Goal: Task Accomplishment & Management: Complete application form

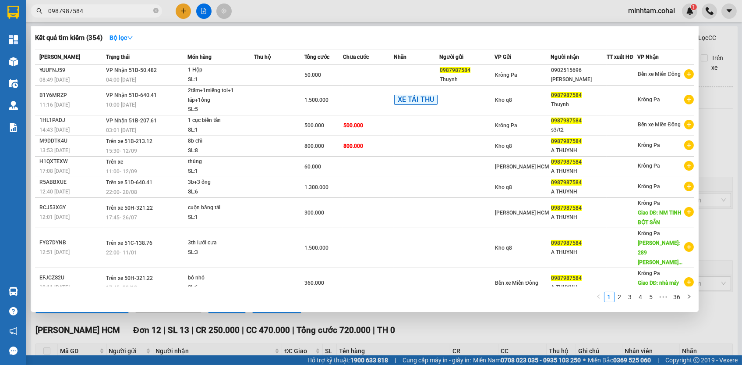
drag, startPoint x: 0, startPoint y: 0, endPoint x: 138, endPoint y: 12, distance: 138.5
click at [138, 12] on input "0987987584" at bounding box center [99, 11] width 103 height 10
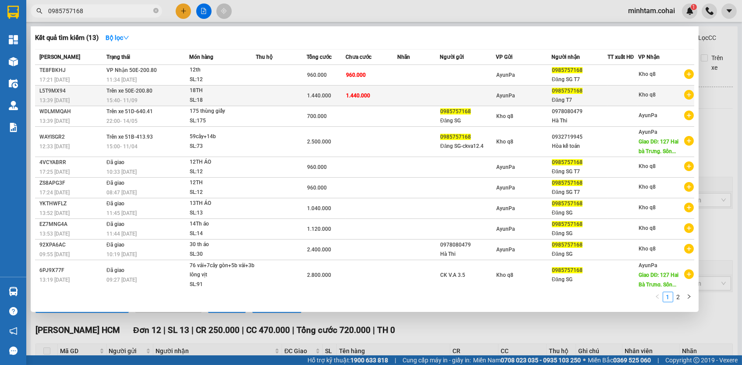
type input "0985757168"
click at [414, 93] on td at bounding box center [418, 95] width 43 height 21
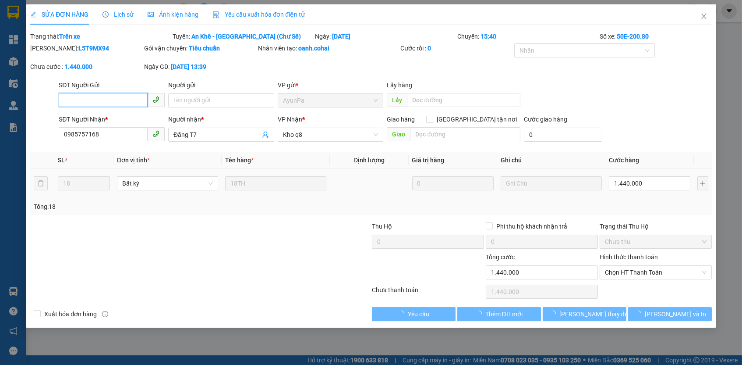
type input "0985757168"
type input "Đăng T7"
type input "1.440.000"
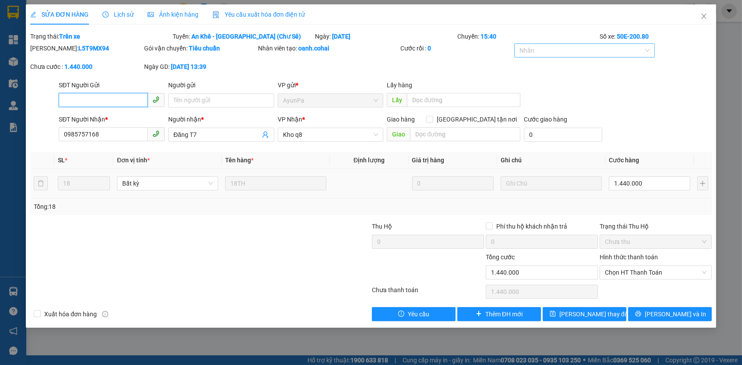
click at [576, 50] on div at bounding box center [581, 50] width 128 height 11
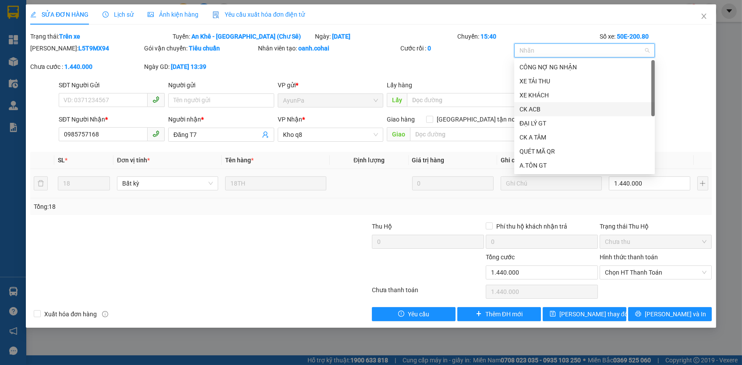
click at [540, 106] on div "CK ACB" at bounding box center [585, 109] width 130 height 10
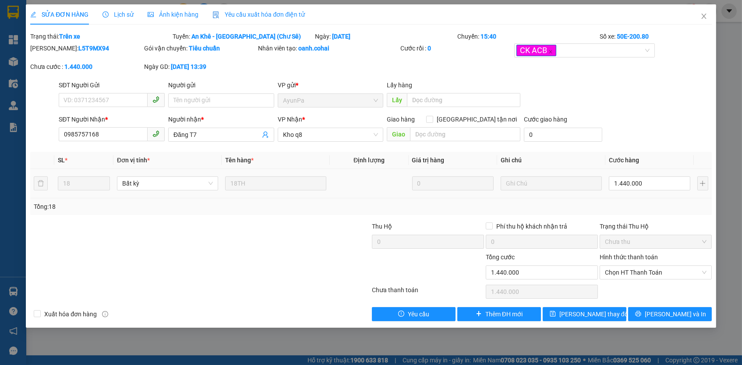
click at [471, 69] on div "[PERSON_NAME]: L5T9MX94 Gói vận chuyển: Tiêu chuẩn Nhân viên tạo: oanh.cohai Cư…" at bounding box center [370, 61] width 683 height 37
click at [261, 97] on input "Người gửi" at bounding box center [221, 100] width 106 height 14
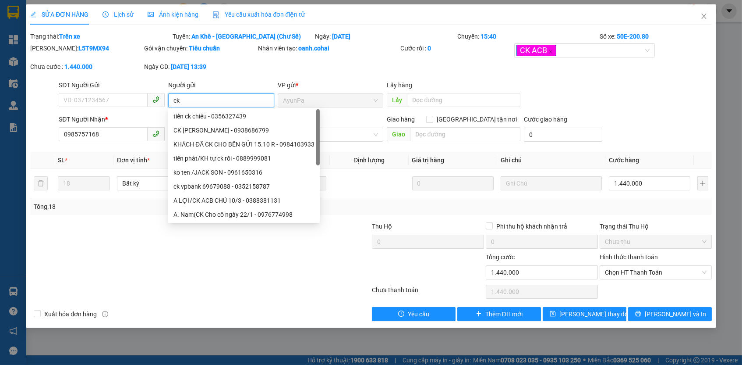
type input "c"
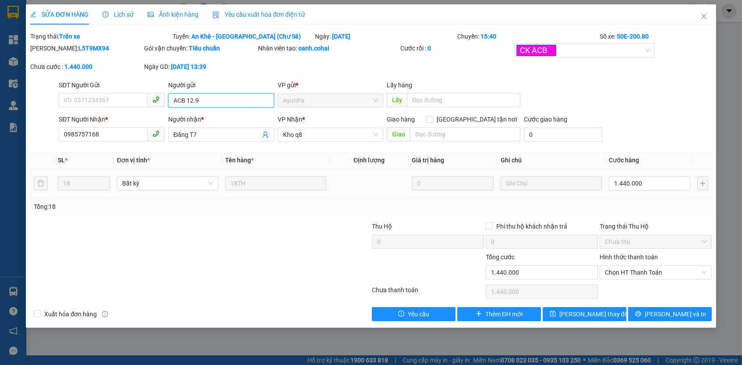
type input "ACB 12.9"
click at [389, 192] on td at bounding box center [369, 183] width 79 height 29
drag, startPoint x: 234, startPoint y: 100, endPoint x: 172, endPoint y: 87, distance: 63.6
click at [172, 87] on div "Người gửi ACB 12.9 ACB 12.9" at bounding box center [221, 95] width 106 height 31
click at [636, 270] on span "Chọn HT Thanh Toán" at bounding box center [656, 272] width 102 height 13
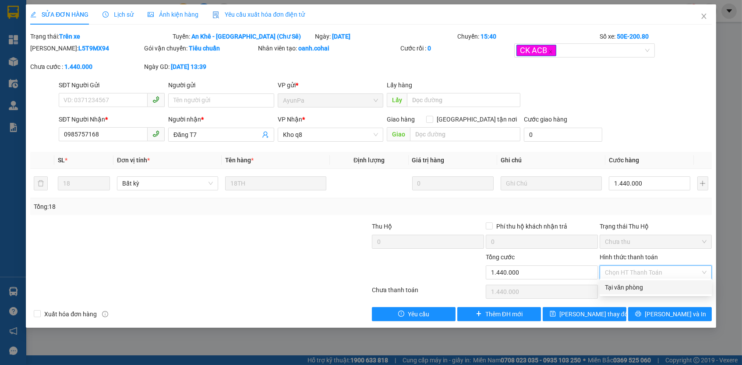
click at [631, 287] on div "Tại văn phòng" at bounding box center [656, 287] width 102 height 10
type input "0"
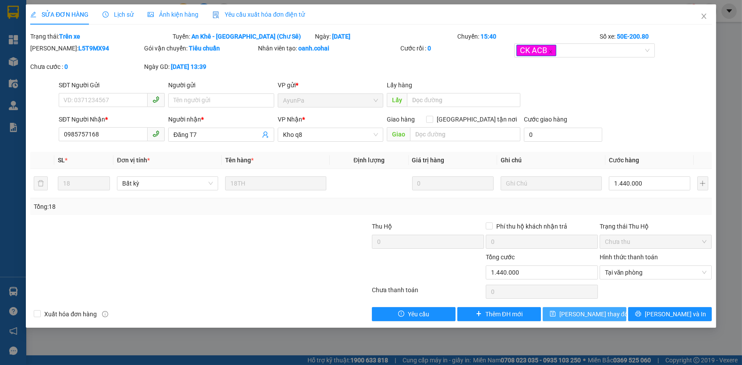
click at [597, 309] on span "[PERSON_NAME] thay đổi" at bounding box center [595, 314] width 70 height 10
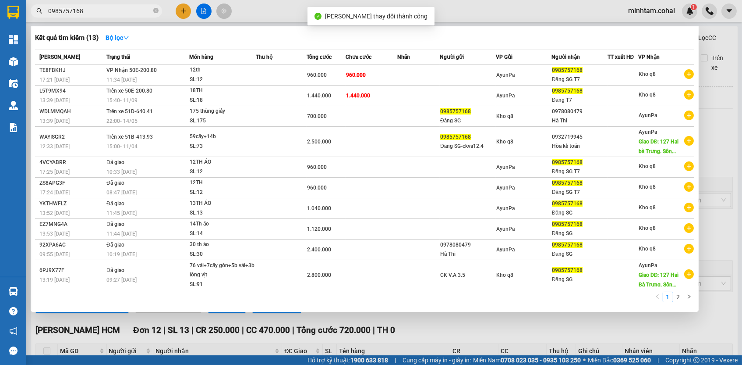
click at [132, 13] on input "0985757168" at bounding box center [99, 11] width 103 height 10
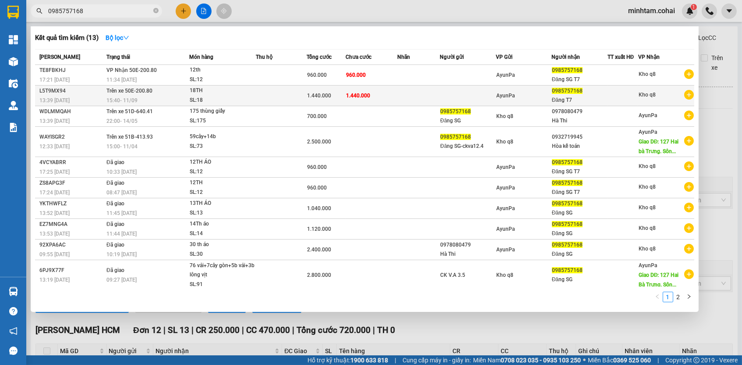
click at [218, 97] on div "SL: 18" at bounding box center [223, 101] width 66 height 10
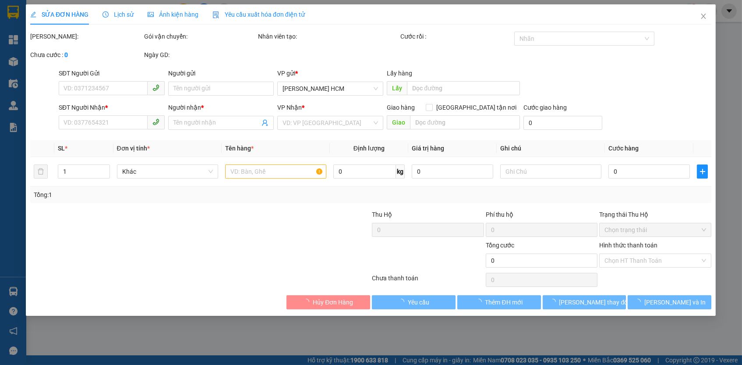
type input "0985757168"
type input "Đăng T7"
type input "1.440.000"
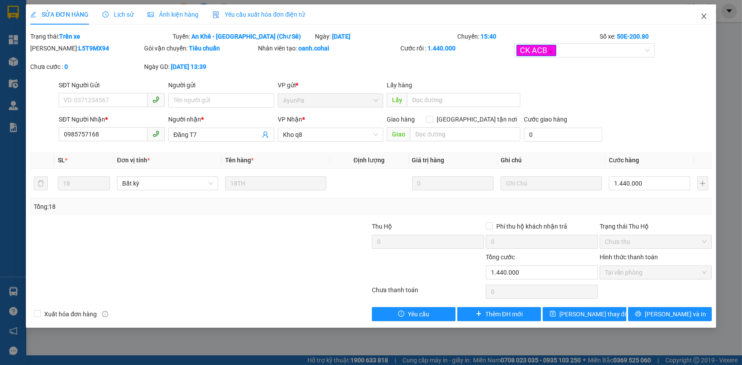
click at [704, 15] on icon "close" at bounding box center [704, 16] width 7 height 7
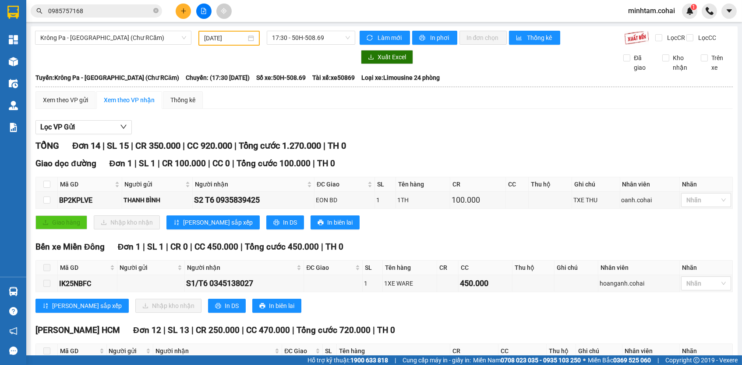
click at [134, 7] on input "0985757168" at bounding box center [99, 11] width 103 height 10
paste input "0985757168"
type input "0985757168"
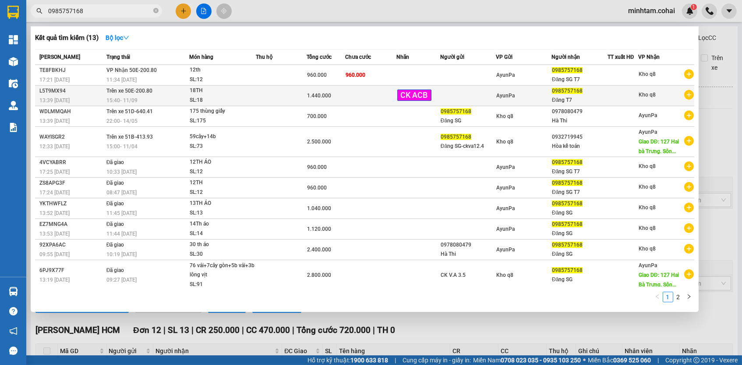
click at [372, 93] on td at bounding box center [370, 95] width 51 height 21
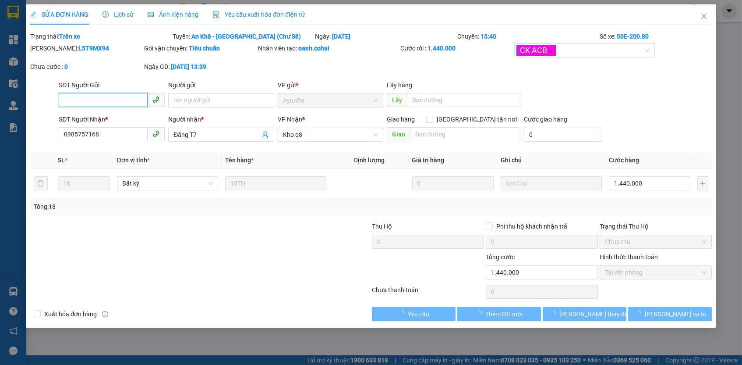
type input "0985757168"
type input "Đăng T7"
type input "1.440.000"
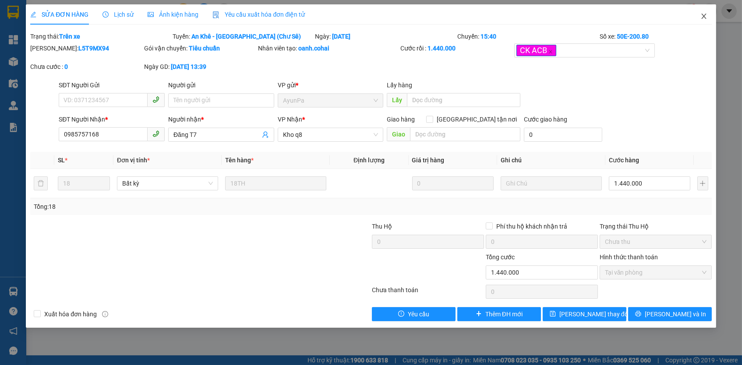
click at [703, 18] on icon "close" at bounding box center [703, 16] width 5 height 5
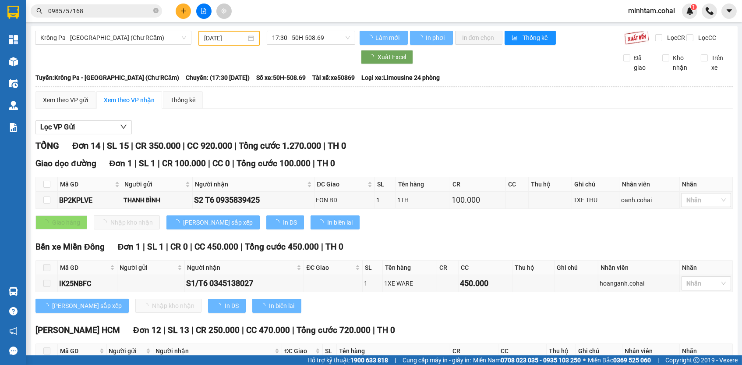
scroll to position [257, 0]
